Goal: Register for event/course

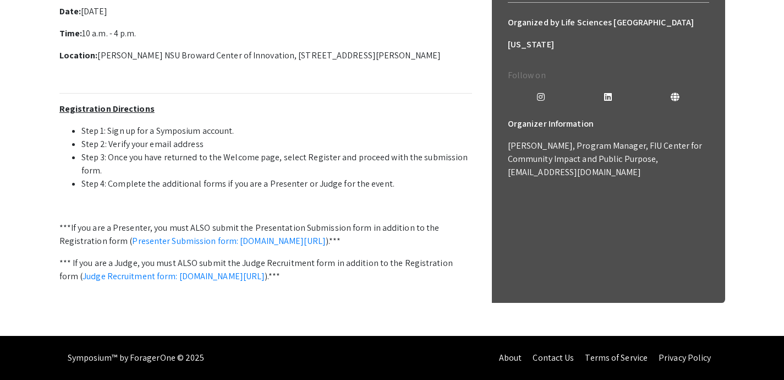
scroll to position [358, 0]
drag, startPoint x: 113, startPoint y: 212, endPoint x: 264, endPoint y: 213, distance: 151.3
click at [264, 190] on li "Step 4: Complete the additional forms if you are a Presenter or Judge for the e…" at bounding box center [276, 183] width 391 height 13
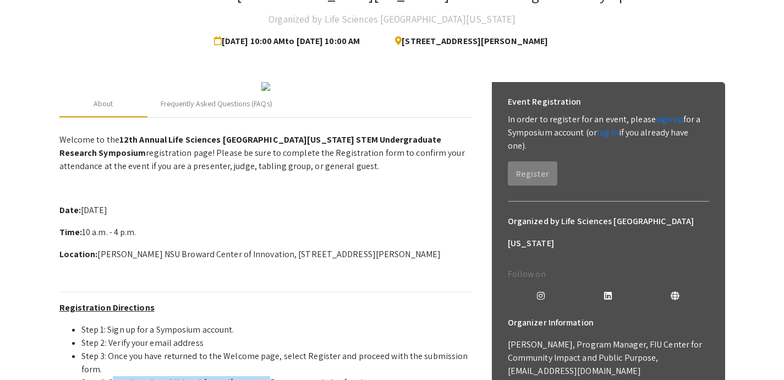
scroll to position [89, 0]
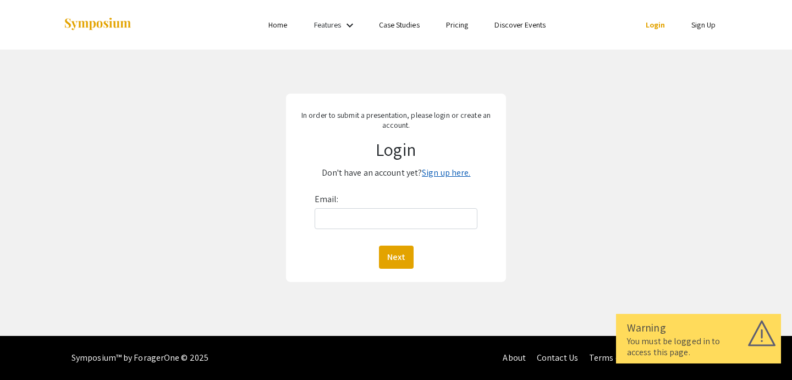
click at [446, 172] on link "Sign up here." at bounding box center [446, 173] width 48 height 12
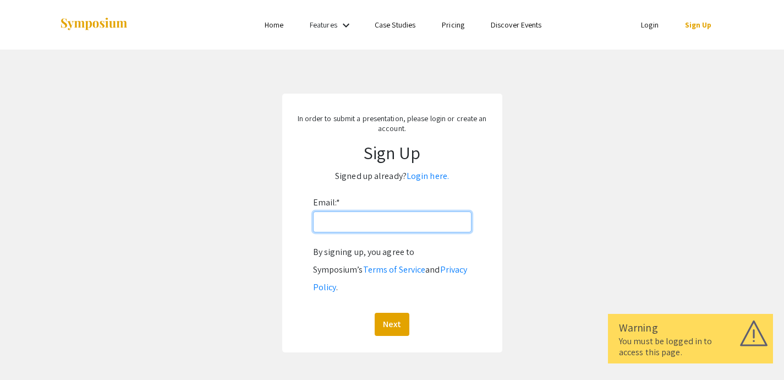
click at [396, 223] on input "Email: *" at bounding box center [392, 221] width 158 height 21
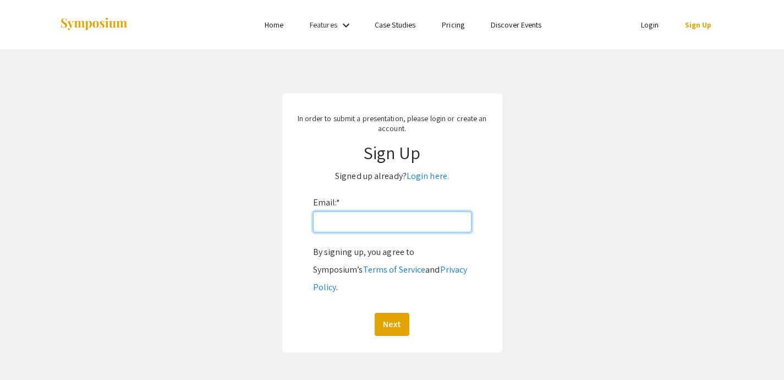
type input "[PERSON_NAME][EMAIL_ADDRESS][DOMAIN_NAME]"
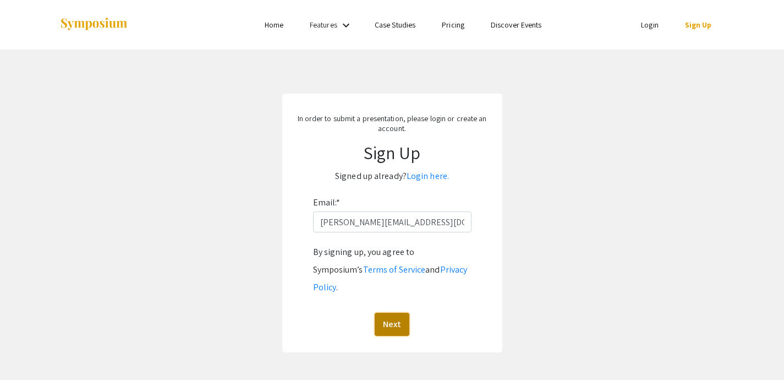
click at [393, 312] on button "Next" at bounding box center [392, 323] width 35 height 23
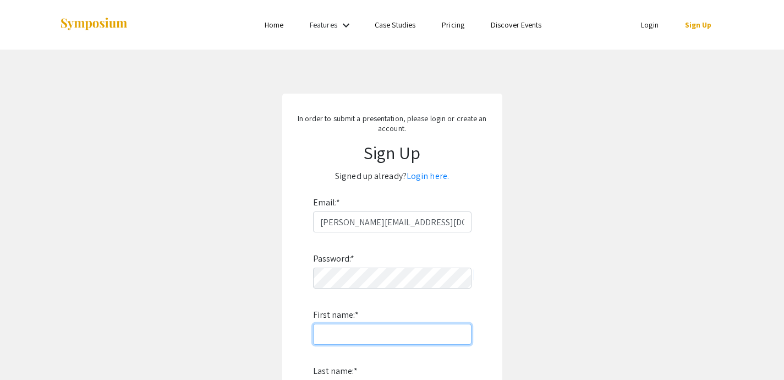
click at [427, 339] on input "First name: *" at bounding box center [392, 333] width 158 height 21
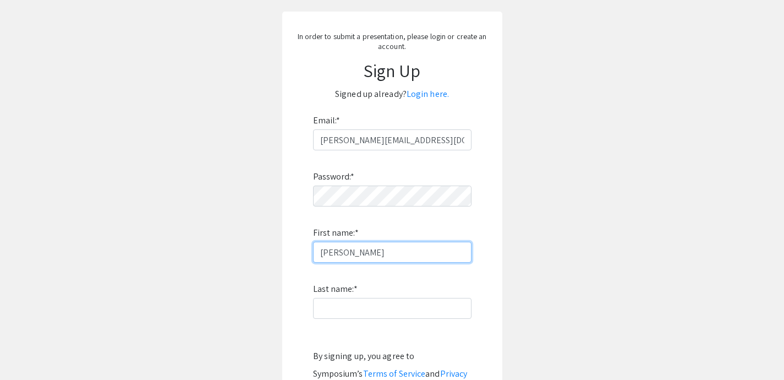
scroll to position [101, 0]
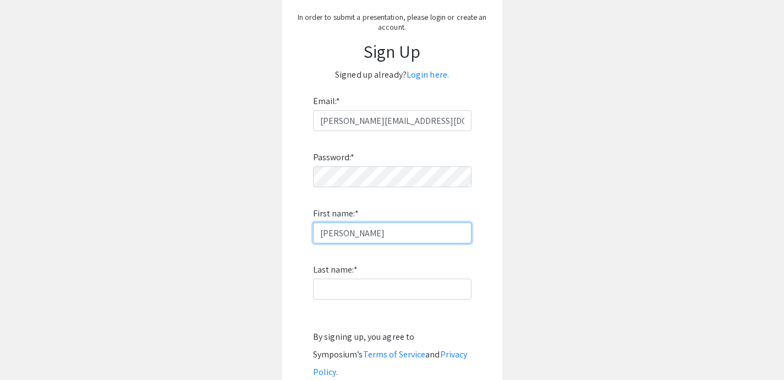
type input "[PERSON_NAME]"
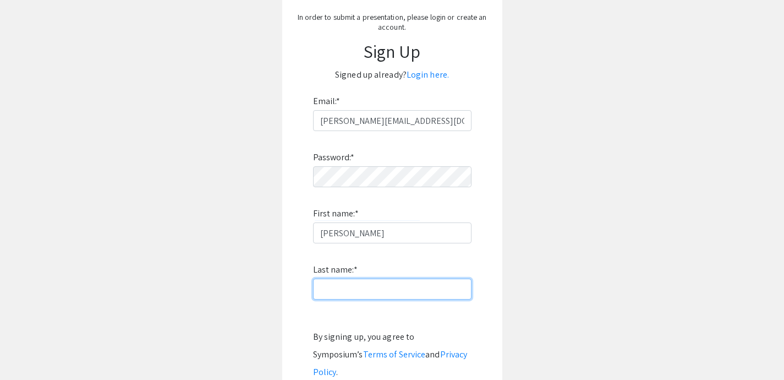
click at [397, 296] on input "Last name: *" at bounding box center [392, 288] width 158 height 21
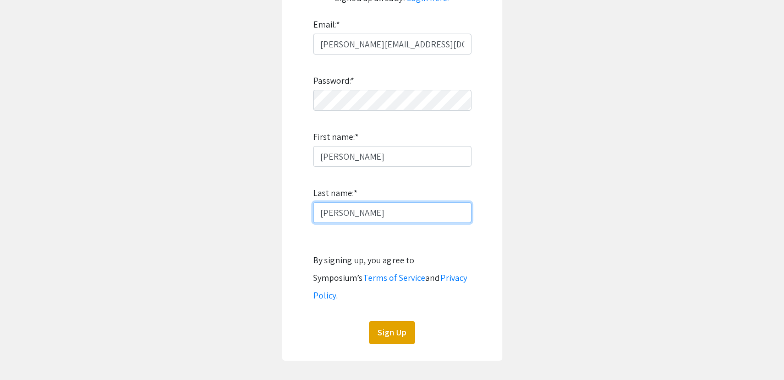
scroll to position [229, 0]
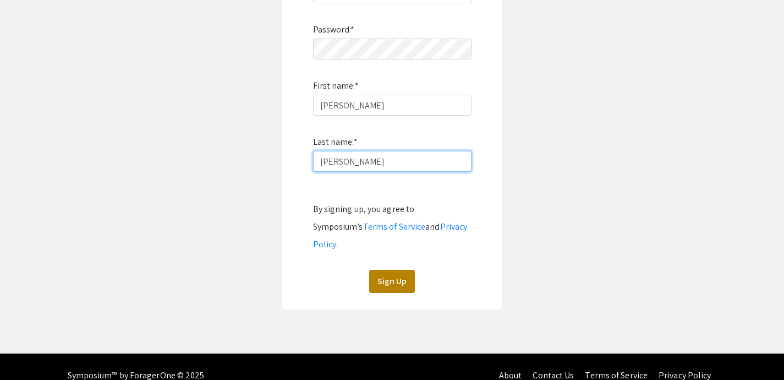
type input "[PERSON_NAME]"
click at [399, 270] on button "Sign Up" at bounding box center [392, 281] width 46 height 23
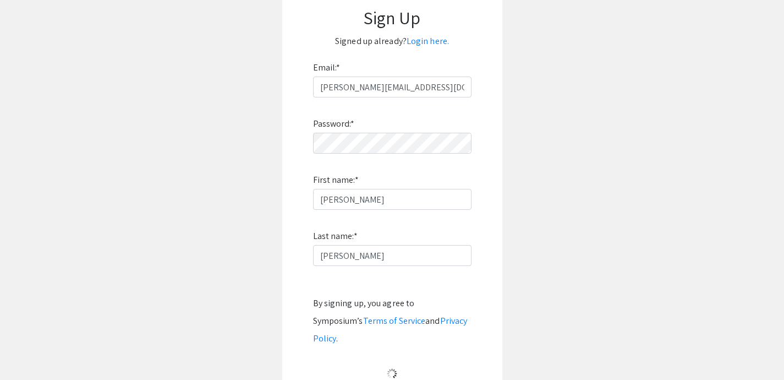
scroll to position [33, 0]
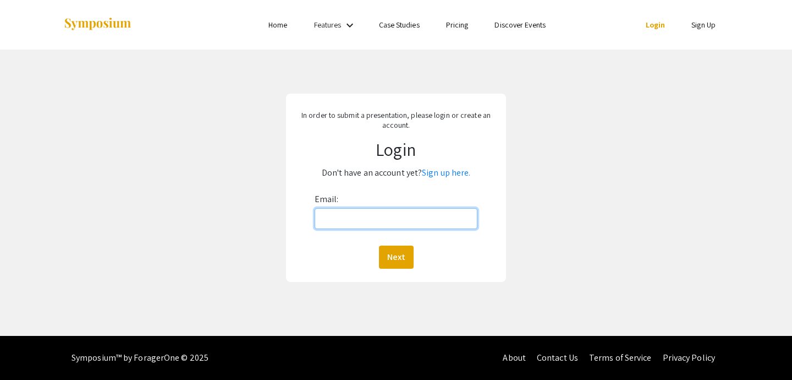
click at [431, 218] on input "Email:" at bounding box center [396, 218] width 163 height 21
type input "[PERSON_NAME][EMAIL_ADDRESS][DOMAIN_NAME]"
click at [399, 260] on button "Next" at bounding box center [396, 256] width 35 height 23
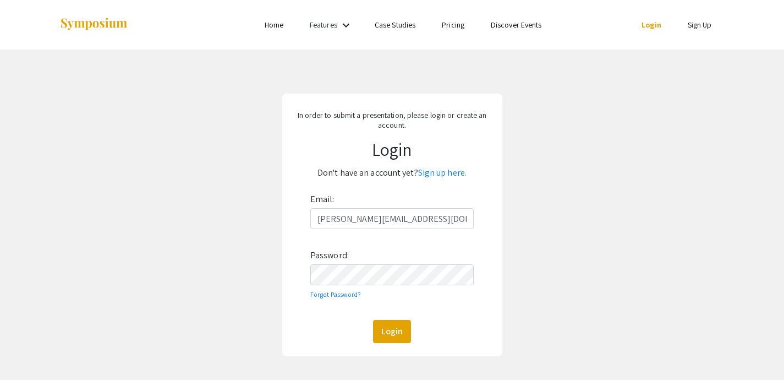
click at [333, 317] on div "Email: [PERSON_NAME][EMAIL_ADDRESS][DOMAIN_NAME] Password: Forgot Password? Log…" at bounding box center [391, 266] width 163 height 152
click at [382, 330] on button "Login" at bounding box center [392, 331] width 38 height 23
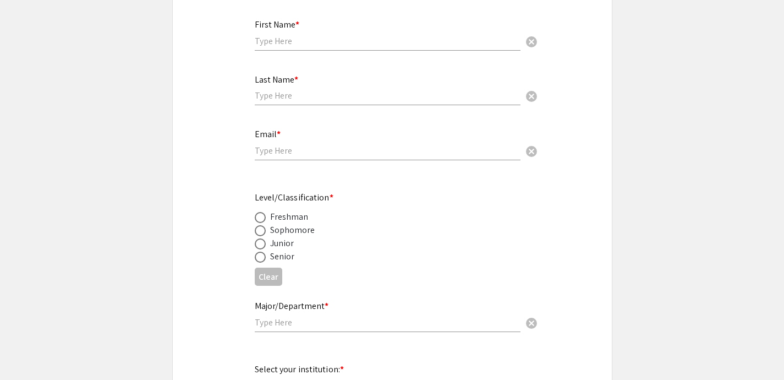
scroll to position [66, 0]
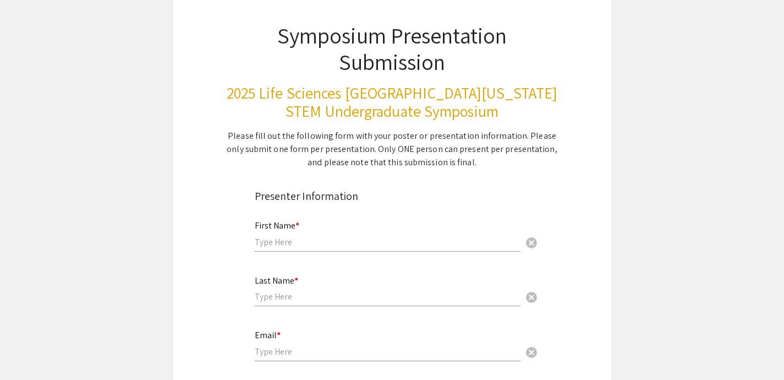
click at [325, 244] on input "text" at bounding box center [388, 242] width 266 height 12
type input "Pritha"
click at [283, 300] on input "text" at bounding box center [388, 296] width 266 height 12
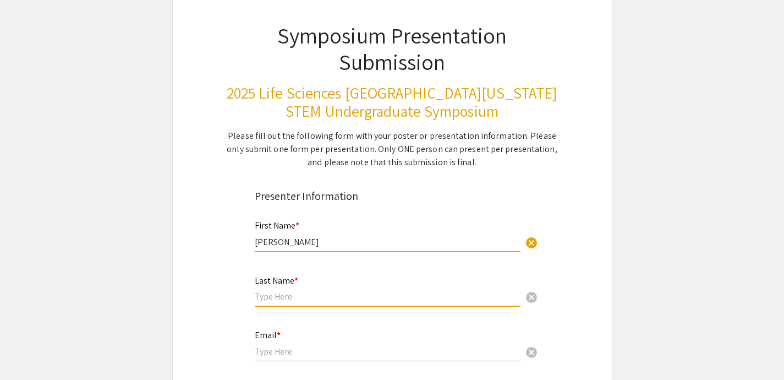
type input "O"
type input "p"
type input "Patel"
click at [278, 351] on input "email" at bounding box center [388, 351] width 266 height 12
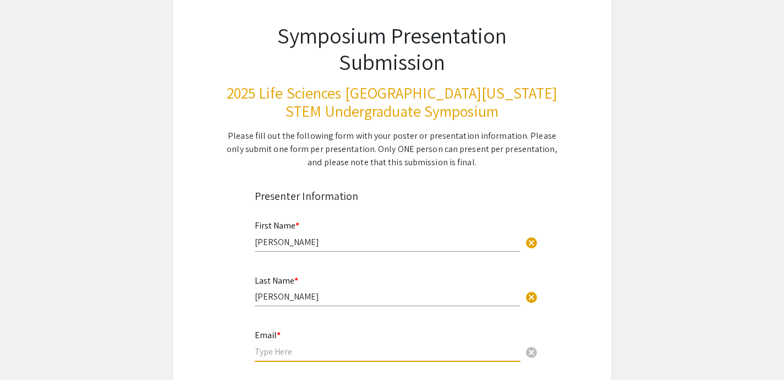
click at [349, 289] on div "Last Name * Patel cancel" at bounding box center [388, 286] width 266 height 42
click at [333, 348] on input "email" at bounding box center [388, 351] width 266 height 12
type input "pritha.p0916@gmail.com"
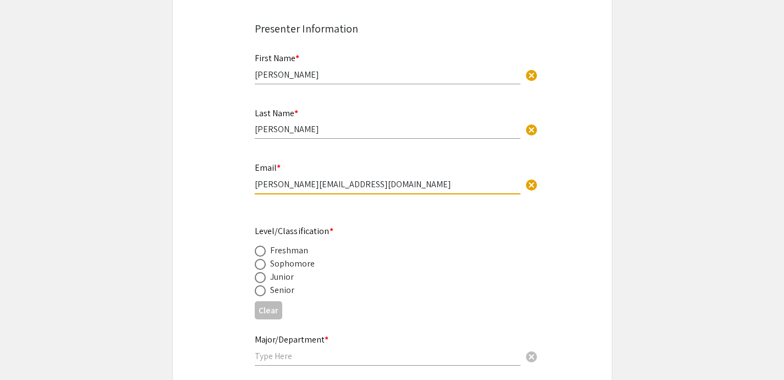
click at [262, 287] on span at bounding box center [260, 290] width 11 height 11
click at [262, 287] on input "radio" at bounding box center [260, 290] width 11 height 11
radio input "true"
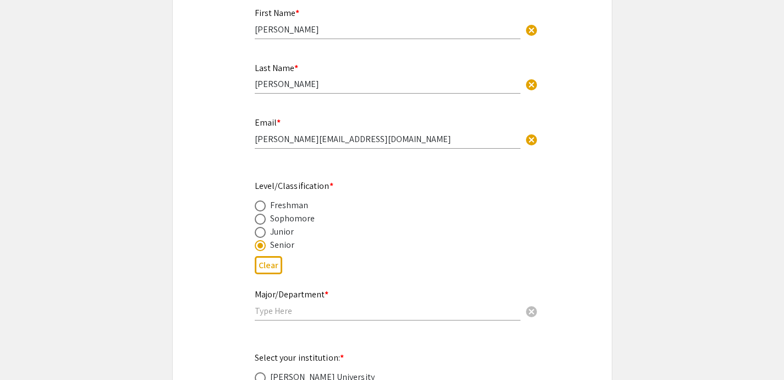
scroll to position [345, 0]
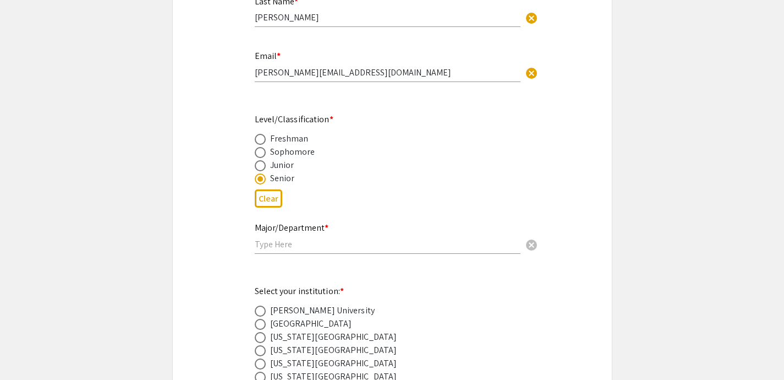
click at [282, 238] on div "Major/Department * cancel" at bounding box center [388, 233] width 266 height 42
click at [282, 245] on input "text" at bounding box center [388, 244] width 266 height 12
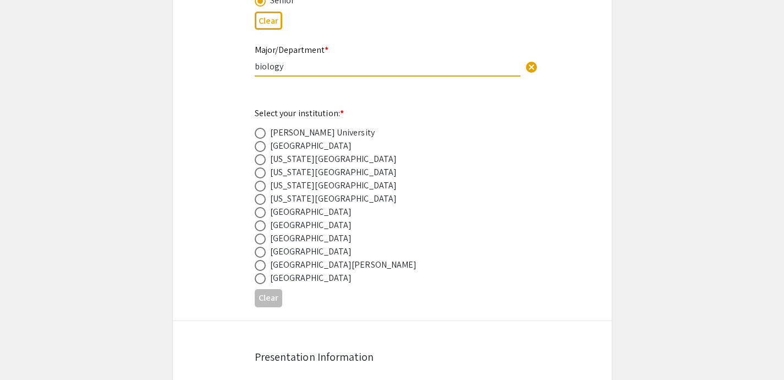
scroll to position [536, 0]
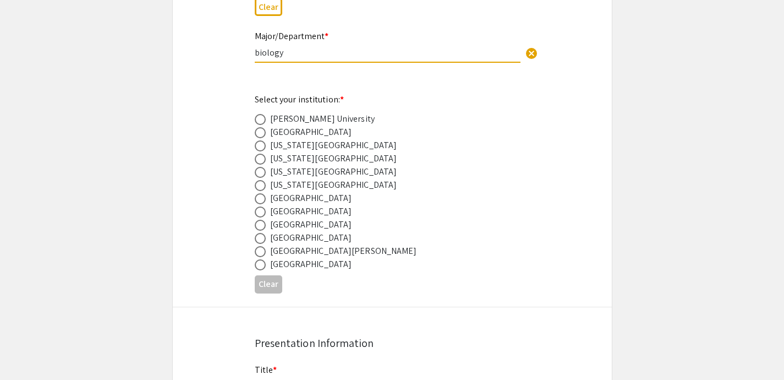
type input "biology"
click at [261, 226] on span at bounding box center [260, 224] width 11 height 11
click at [261, 226] on input "radio" at bounding box center [260, 224] width 11 height 11
radio input "true"
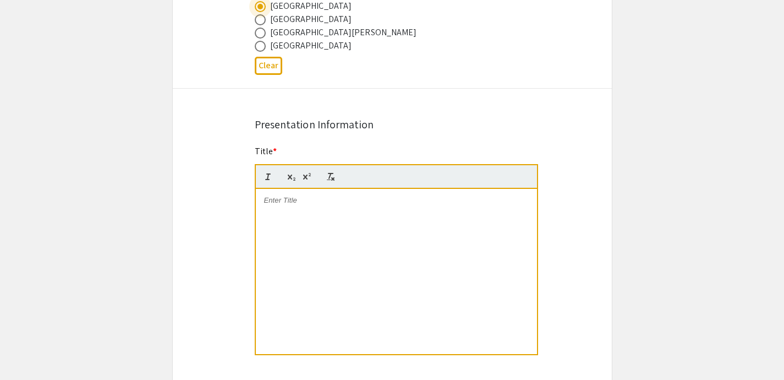
scroll to position [760, 0]
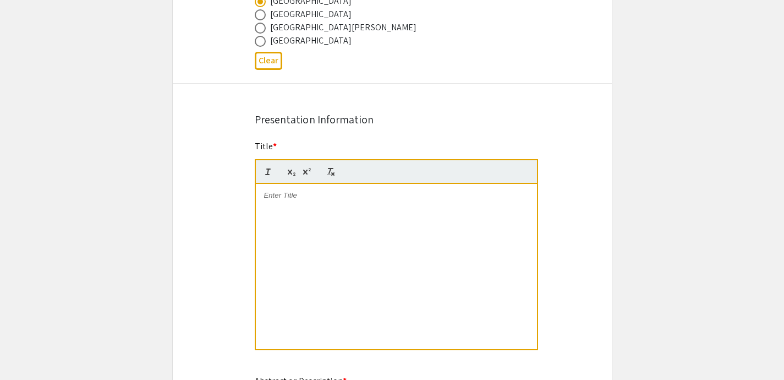
click at [305, 230] on div at bounding box center [396, 266] width 281 height 165
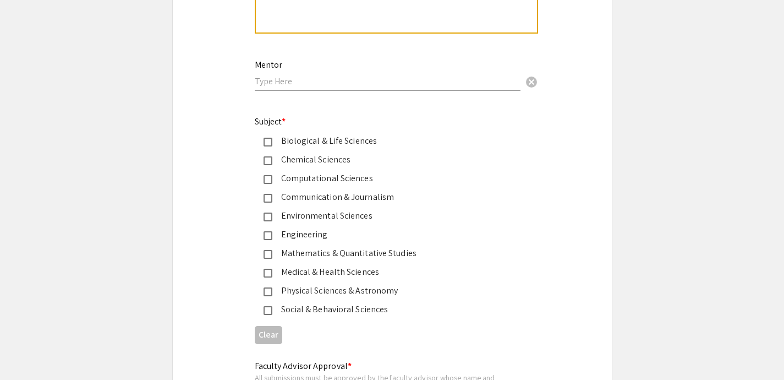
scroll to position [1350, 0]
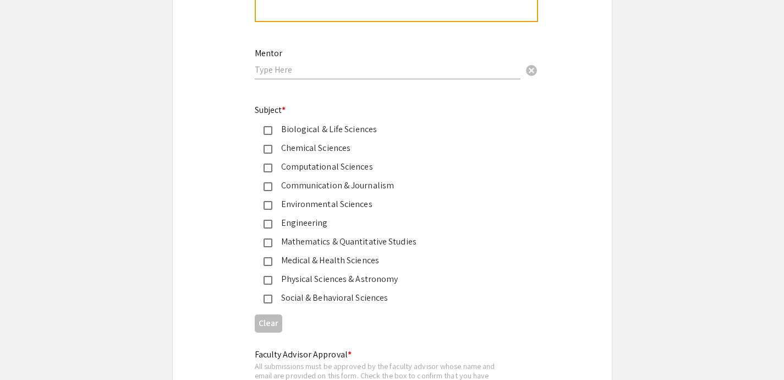
click at [270, 131] on mat-pseudo-checkbox at bounding box center [267, 130] width 9 height 9
click at [270, 148] on mat-pseudo-checkbox at bounding box center [267, 149] width 9 height 9
click at [267, 152] on mat-pseudo-checkbox at bounding box center [267, 149] width 9 height 9
click at [266, 172] on mat-pseudo-checkbox at bounding box center [267, 167] width 9 height 9
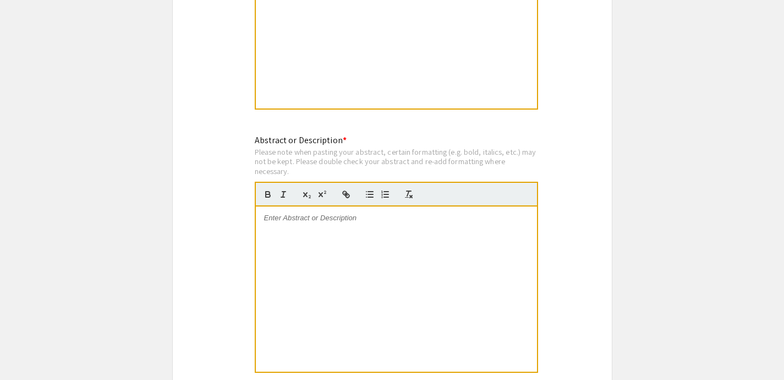
scroll to position [1001, 0]
click at [350, 216] on p at bounding box center [396, 217] width 265 height 10
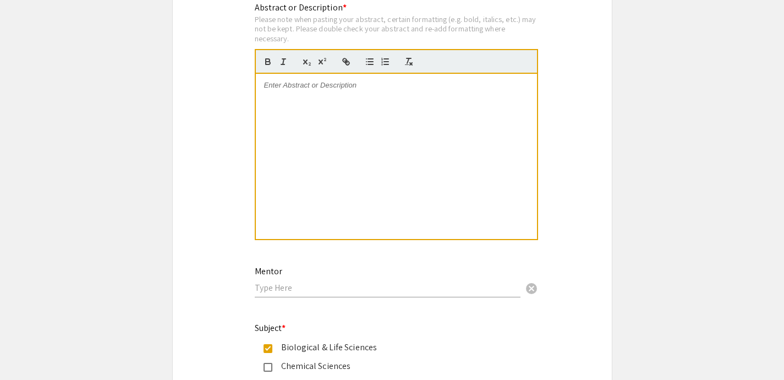
scroll to position [1133, 0]
paste div
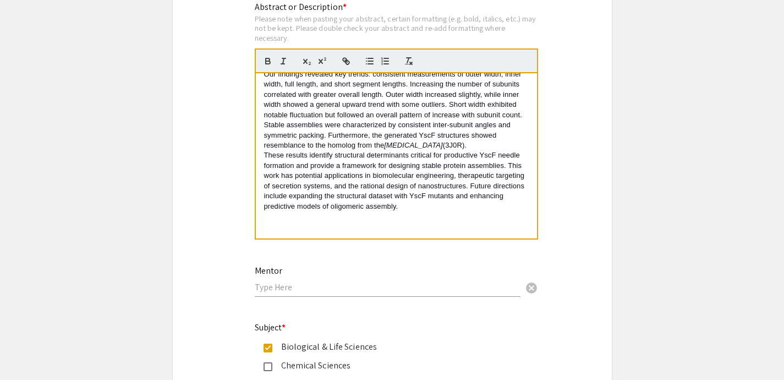
scroll to position [0, 0]
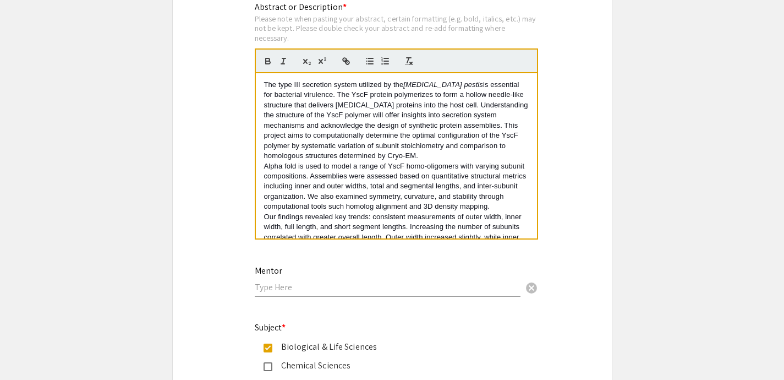
click at [476, 204] on p "Alpha fold is used to model a range of YscF homo-oligomers with varying subunit…" at bounding box center [396, 186] width 265 height 51
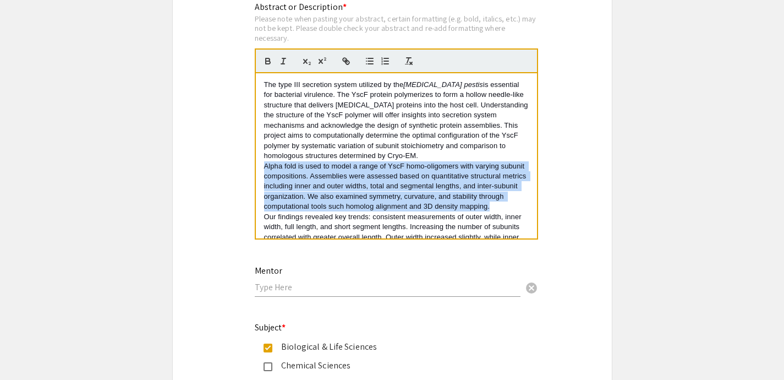
click at [476, 204] on p "Alpha fold is used to model a range of YscF homo-oligomers with varying subunit…" at bounding box center [396, 186] width 265 height 51
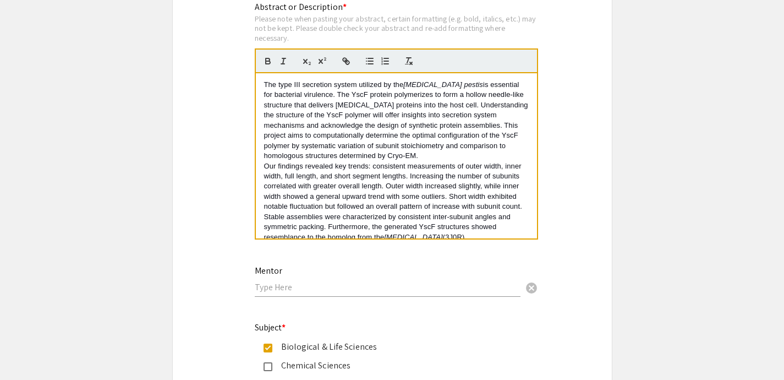
click at [474, 204] on p "Our findings revealed key trends: consistent measurements of outer width, inner…" at bounding box center [396, 201] width 265 height 81
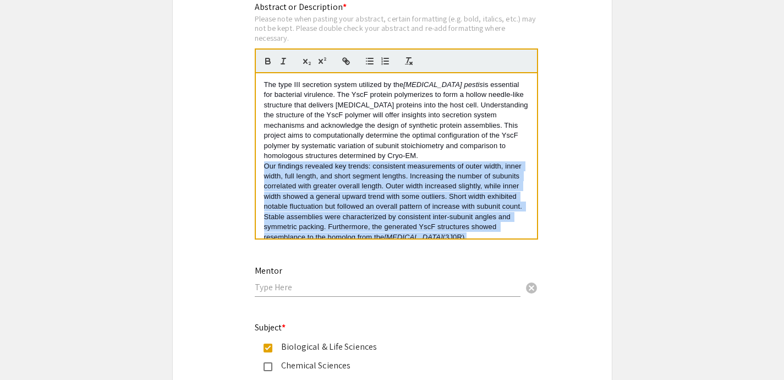
click at [474, 204] on p "Our findings revealed key trends: consistent measurements of outer width, inner…" at bounding box center [396, 201] width 265 height 81
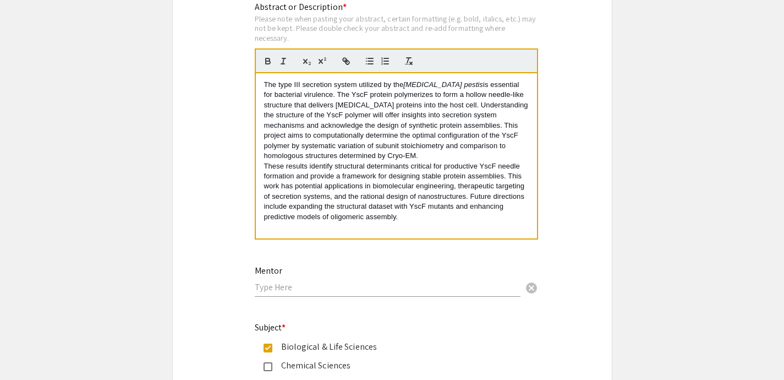
click at [465, 206] on span "These results identify structural determinants critical for productive YscF nee…" at bounding box center [395, 191] width 262 height 59
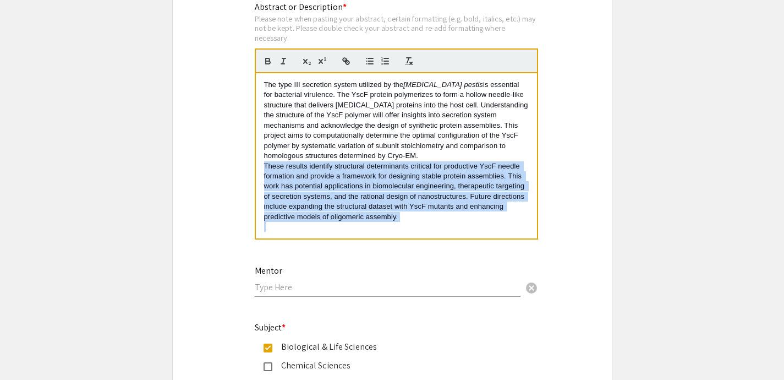
click at [465, 206] on span "These results identify structural determinants critical for productive YscF nee…" at bounding box center [395, 191] width 262 height 59
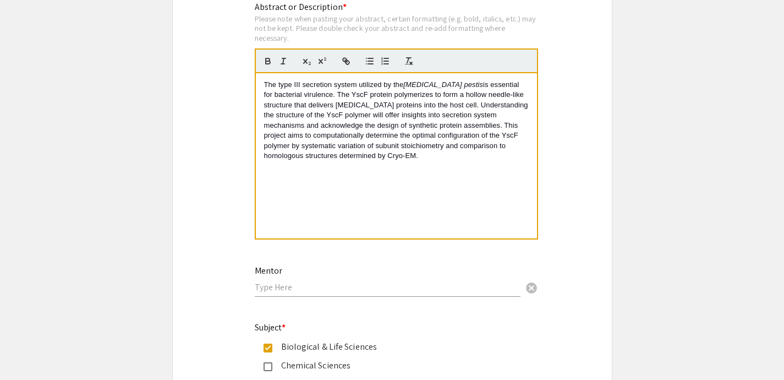
click at [432, 144] on p "The type III secretion system utilized by the Yersinia pestis is essential for …" at bounding box center [396, 120] width 265 height 81
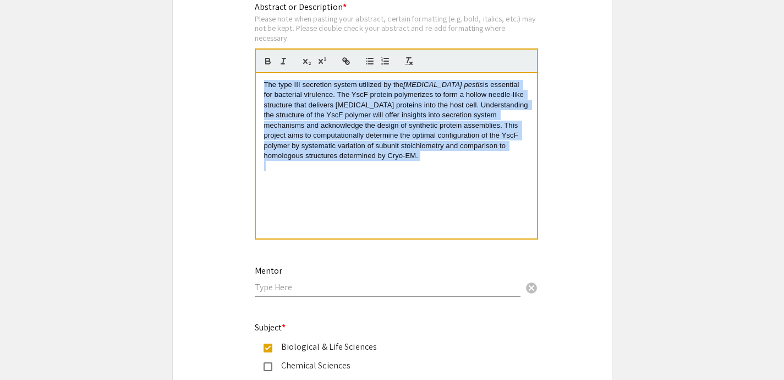
click at [432, 144] on p "The type III secretion system utilized by the Yersinia pestis is essential for …" at bounding box center [396, 120] width 265 height 81
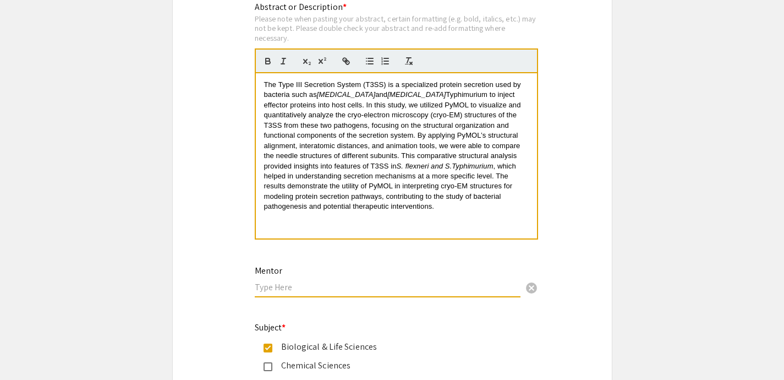
click at [390, 293] on input "text" at bounding box center [388, 287] width 266 height 12
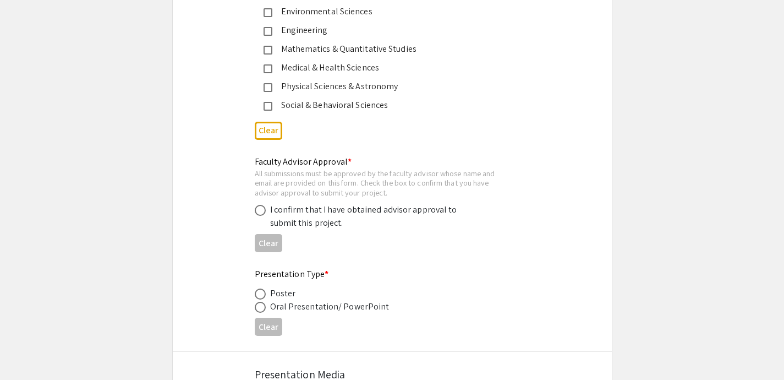
scroll to position [1544, 0]
type input "Arthur Sikora"
click at [262, 214] on span at bounding box center [260, 209] width 11 height 11
click at [262, 214] on input "radio" at bounding box center [260, 209] width 11 height 11
radio input "true"
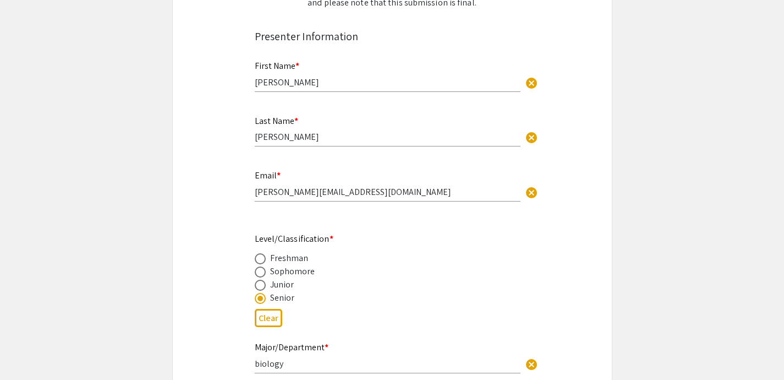
scroll to position [197, 0]
